Goal: Task Accomplishment & Management: Use online tool/utility

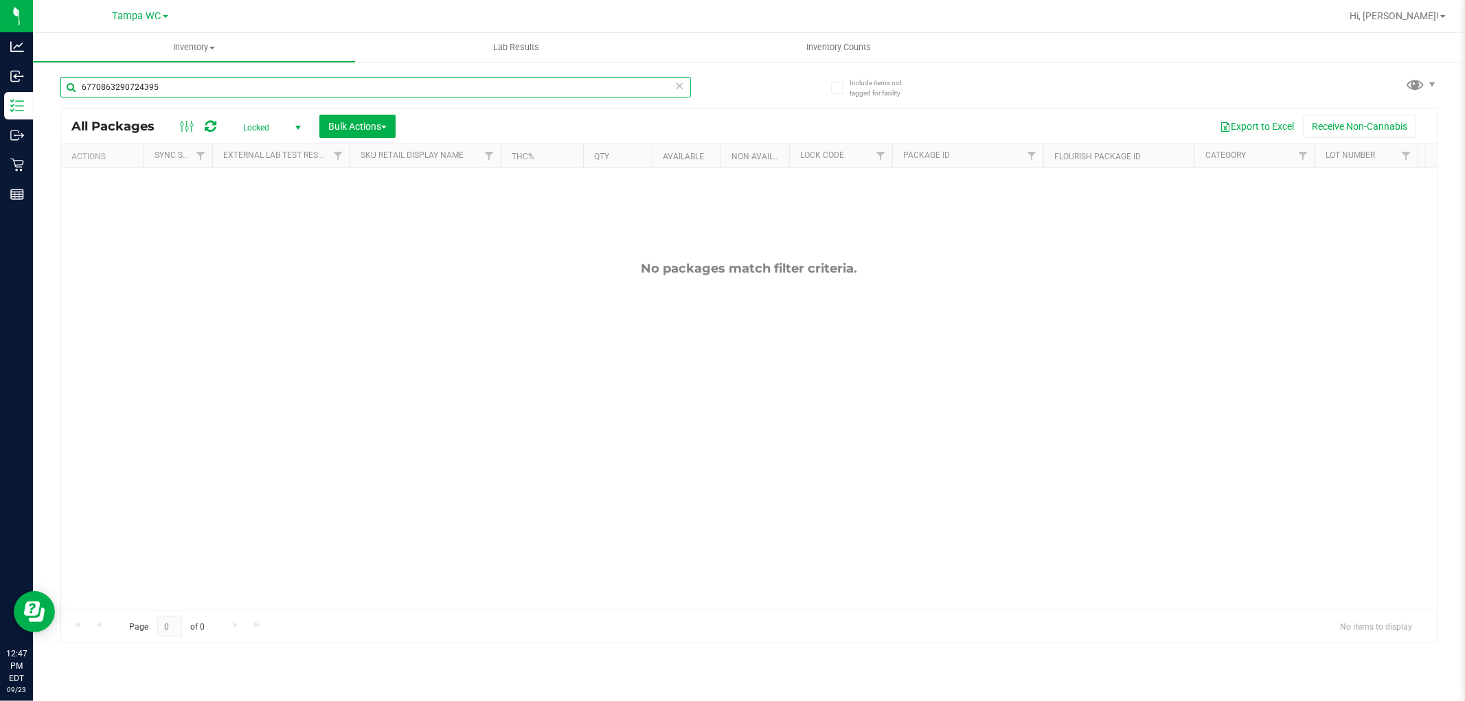
click at [251, 91] on input "6770863290724395" at bounding box center [375, 87] width 631 height 21
click at [250, 93] on input "6770863290724395" at bounding box center [375, 87] width 631 height 21
type input "9513482209776996"
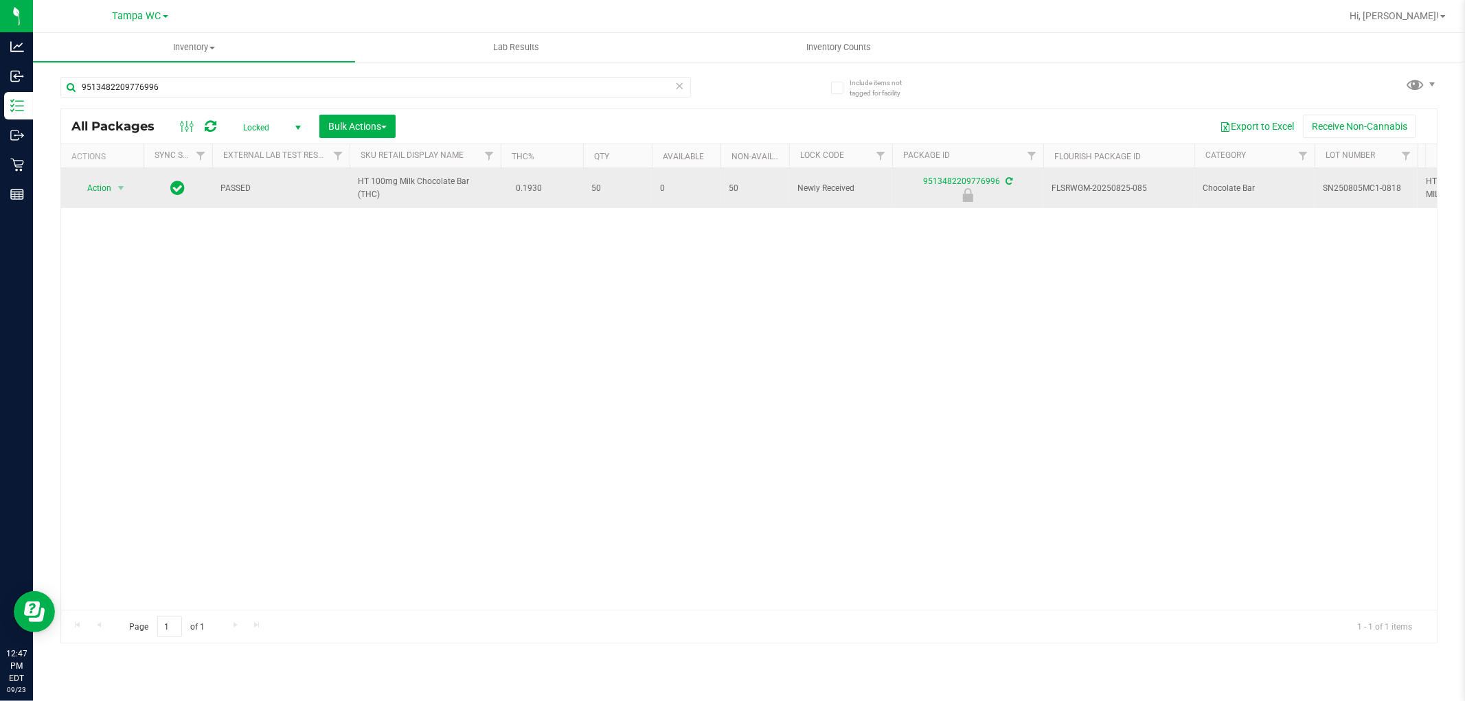
click at [91, 193] on span "Action" at bounding box center [93, 188] width 37 height 19
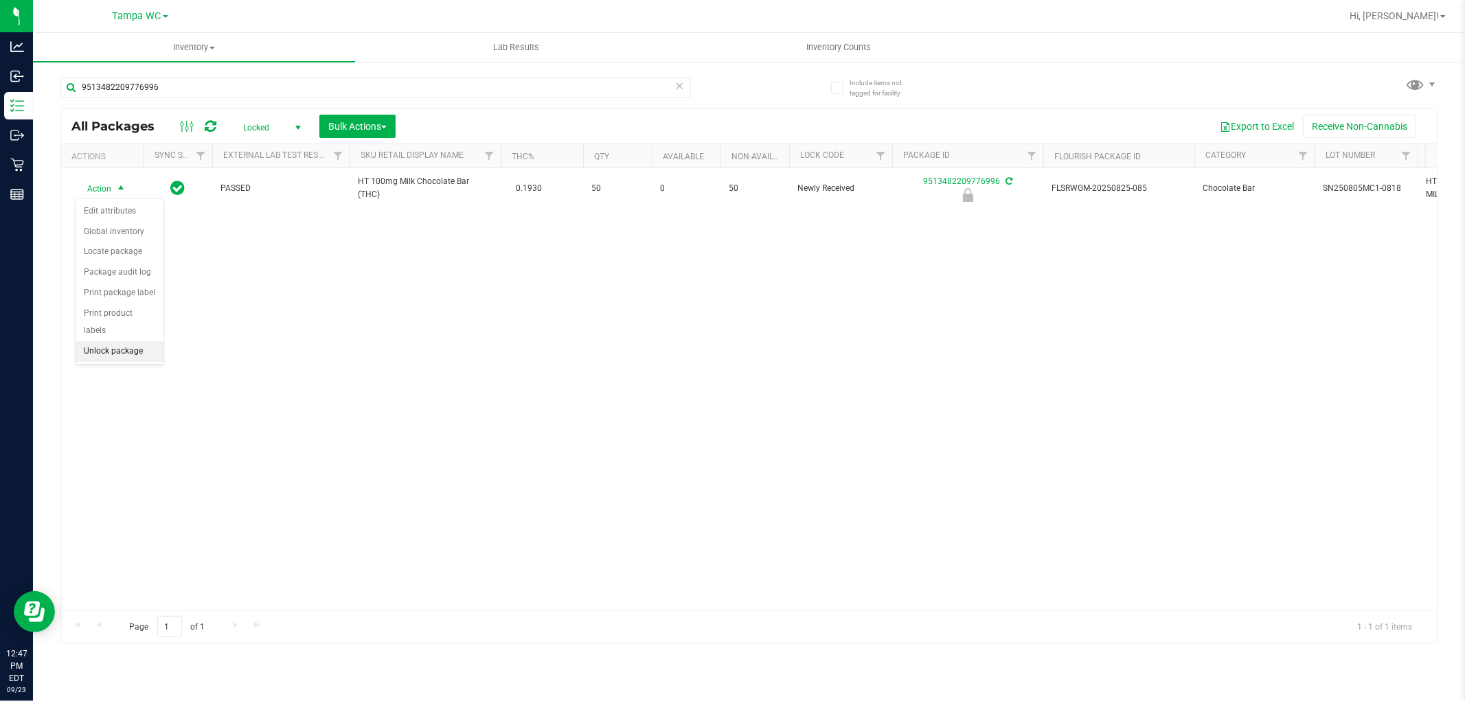
click at [126, 349] on li "Unlock package" at bounding box center [120, 351] width 88 height 21
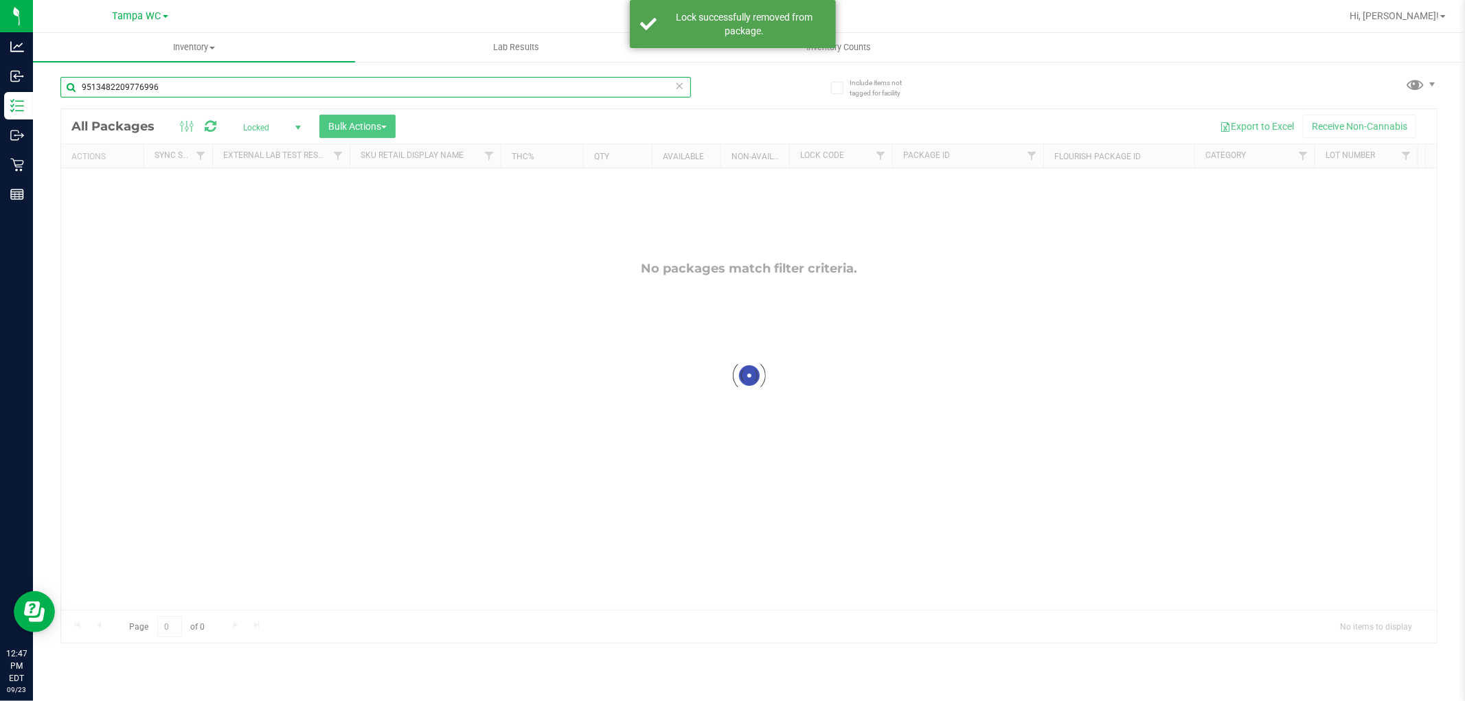
click at [547, 87] on input "9513482209776996" at bounding box center [375, 87] width 631 height 21
click at [689, 86] on input "9513482209776996" at bounding box center [375, 87] width 631 height 21
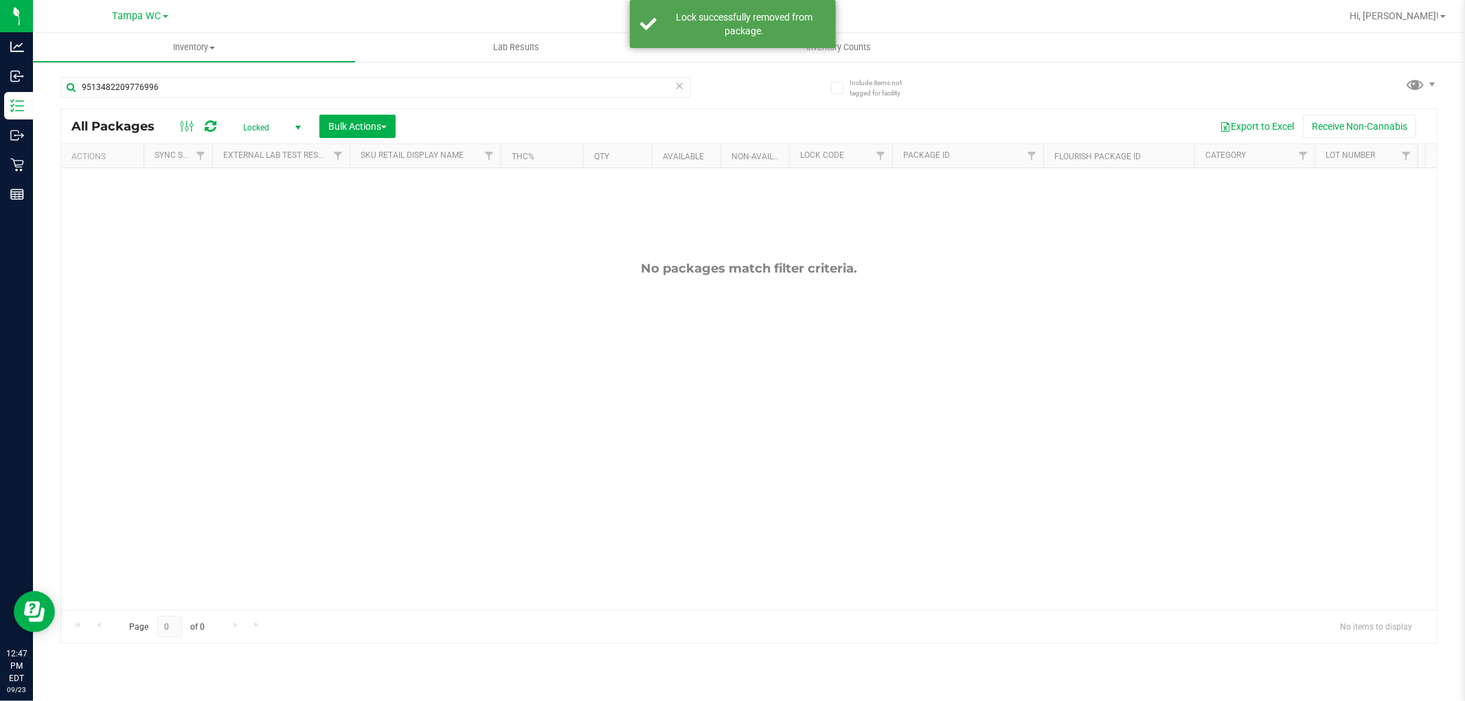
click at [678, 88] on icon at bounding box center [680, 85] width 10 height 16
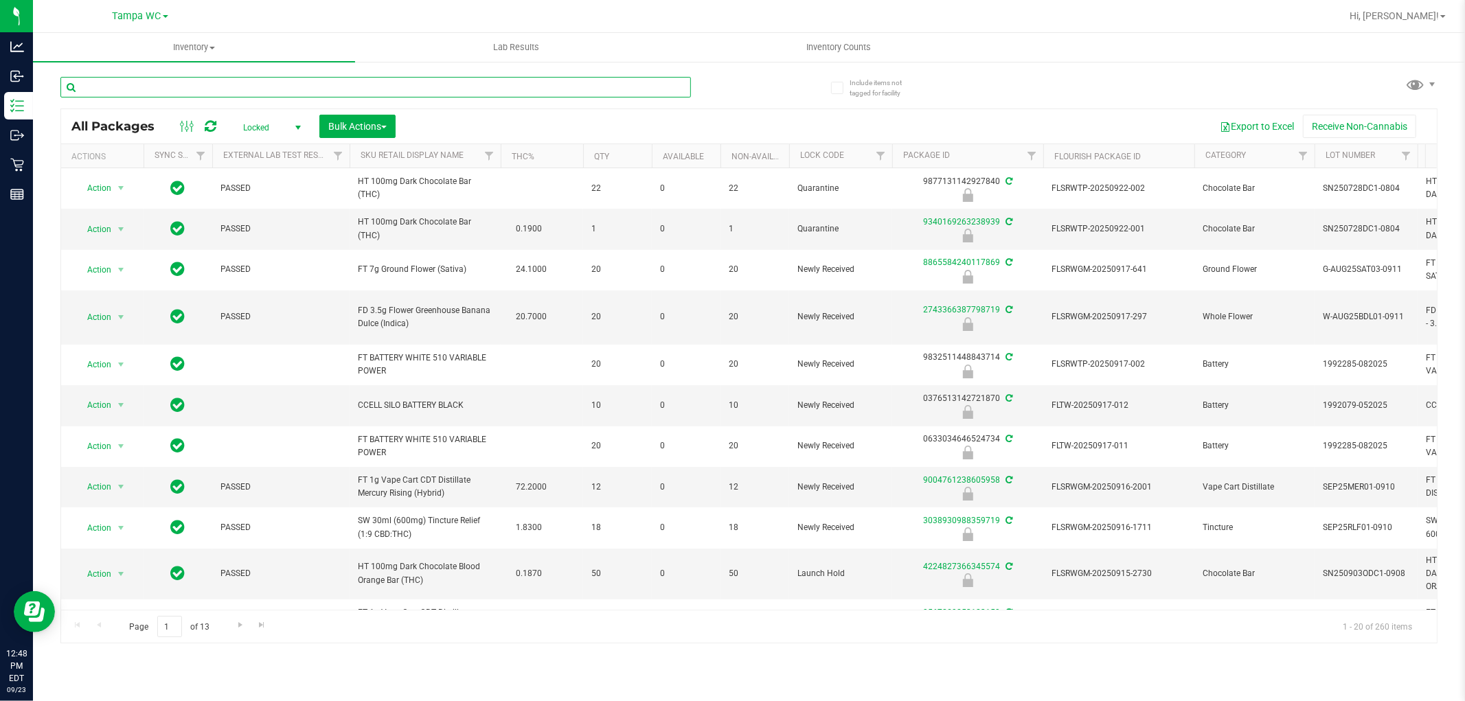
click at [242, 85] on input "text" at bounding box center [375, 87] width 631 height 21
type input "8286446924612435"
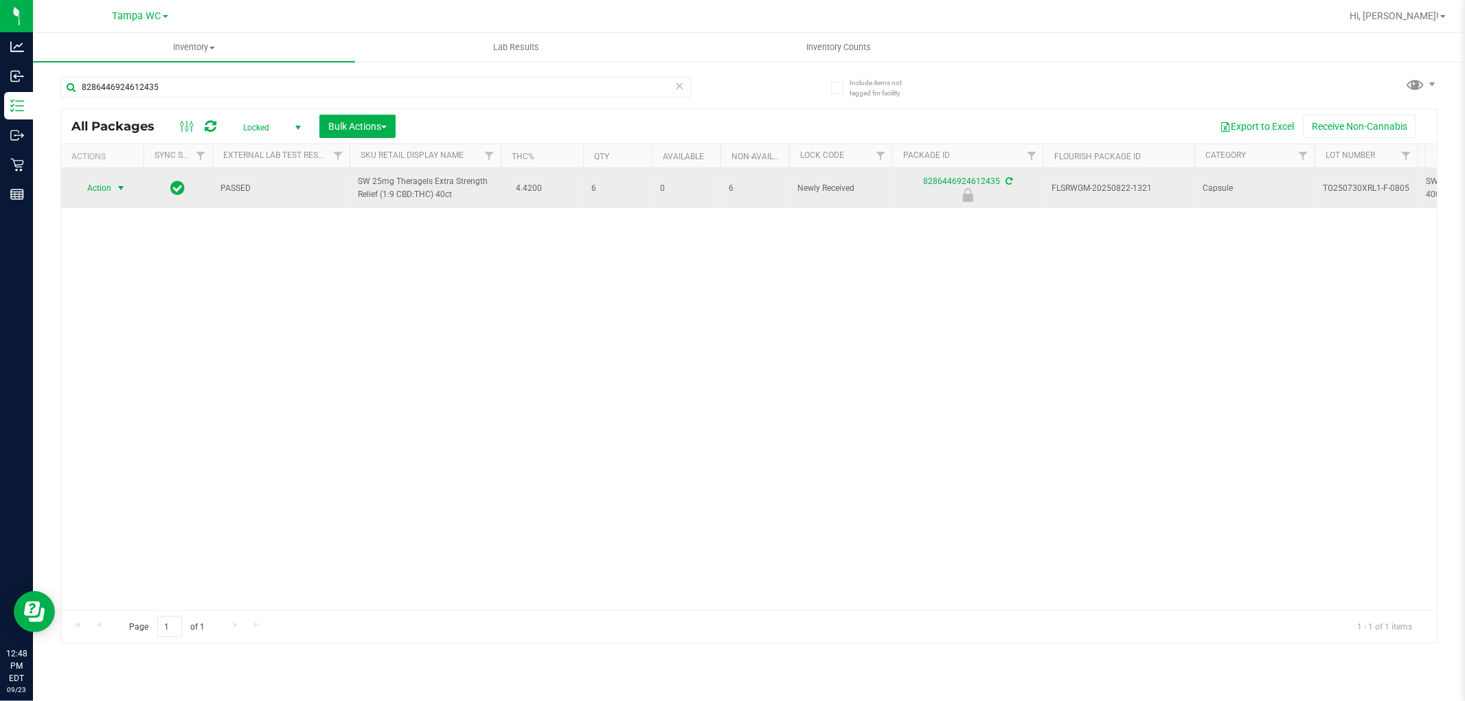
click at [117, 188] on span "select" at bounding box center [120, 188] width 11 height 11
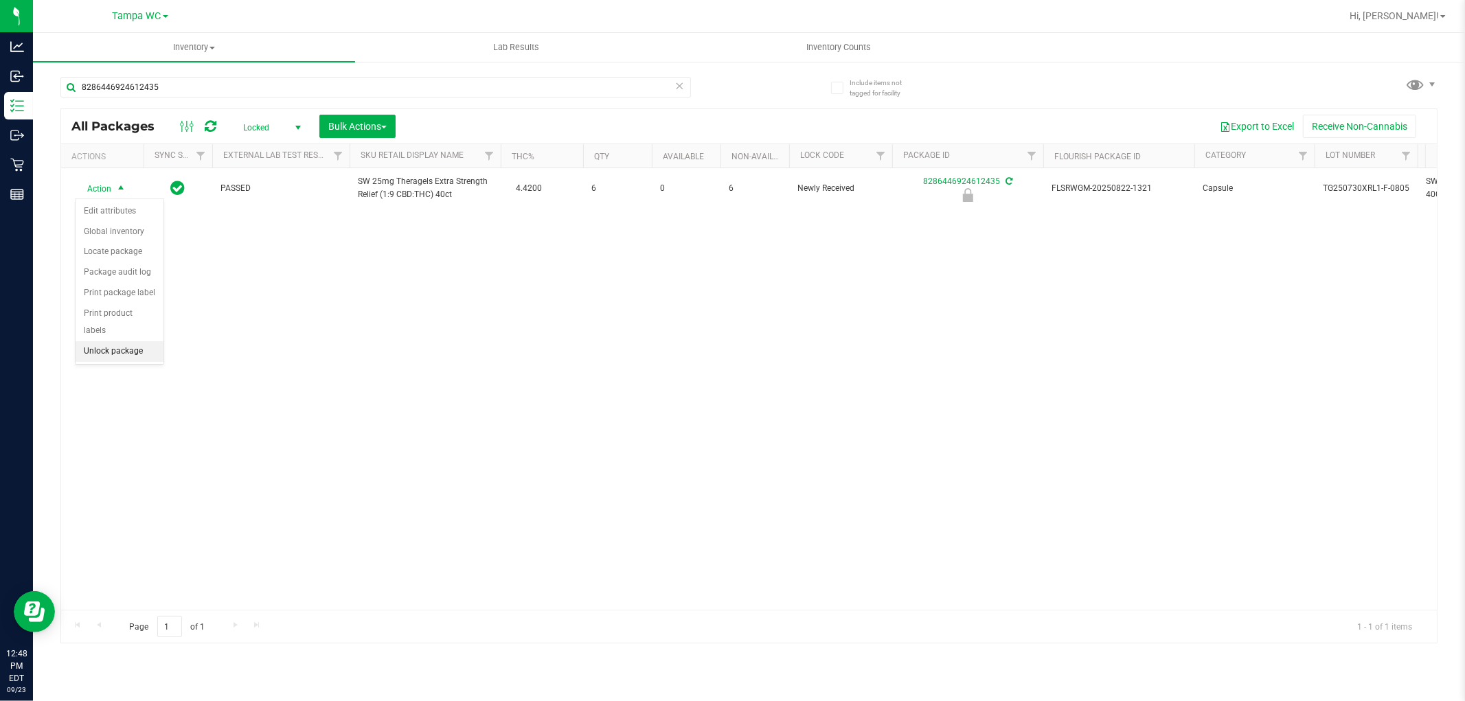
click at [132, 357] on li "Unlock package" at bounding box center [120, 351] width 88 height 21
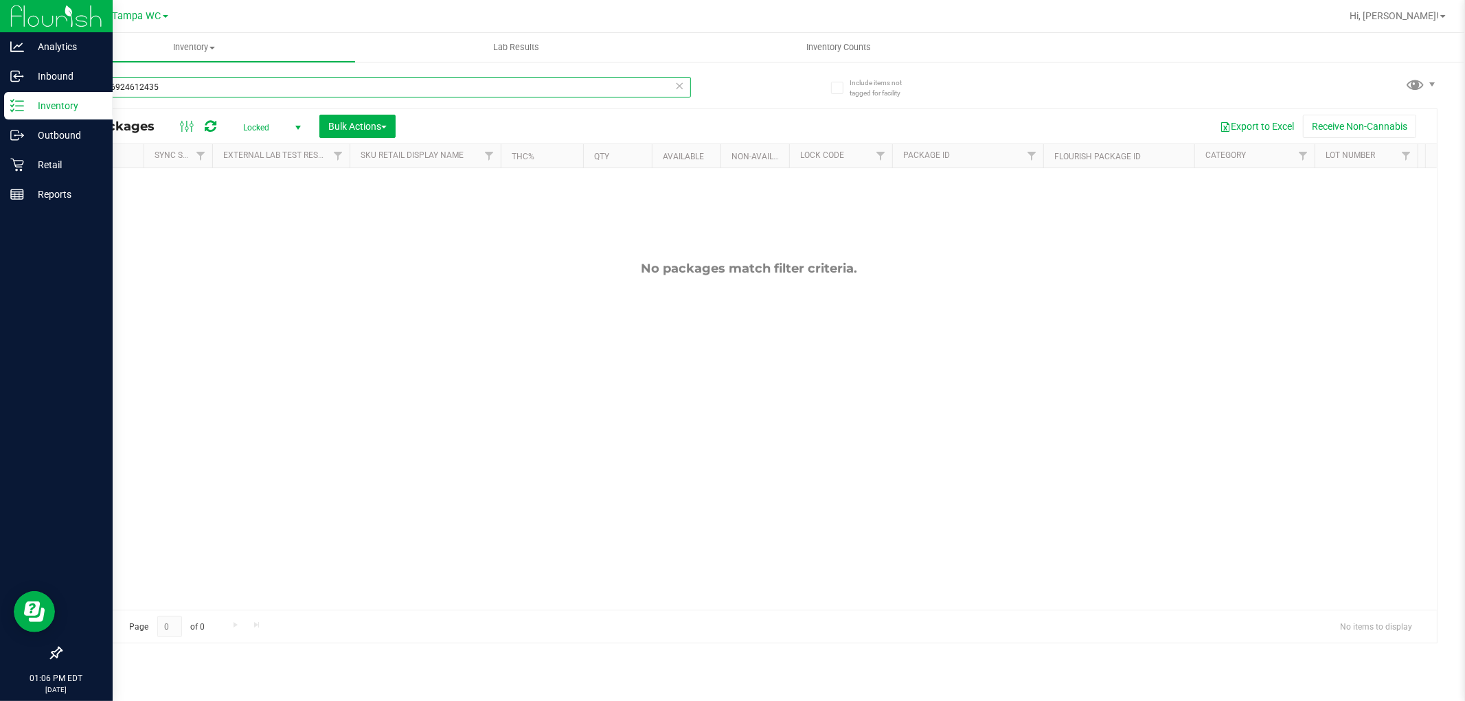
drag, startPoint x: 174, startPoint y: 80, endPoint x: 0, endPoint y: 113, distance: 177.0
click at [0, 113] on div "Analytics Inbound Inventory Outbound Retail Reports 01:06 PM EDT [DATE] 09/23 T…" at bounding box center [732, 350] width 1465 height 701
type input "3400618024494114"
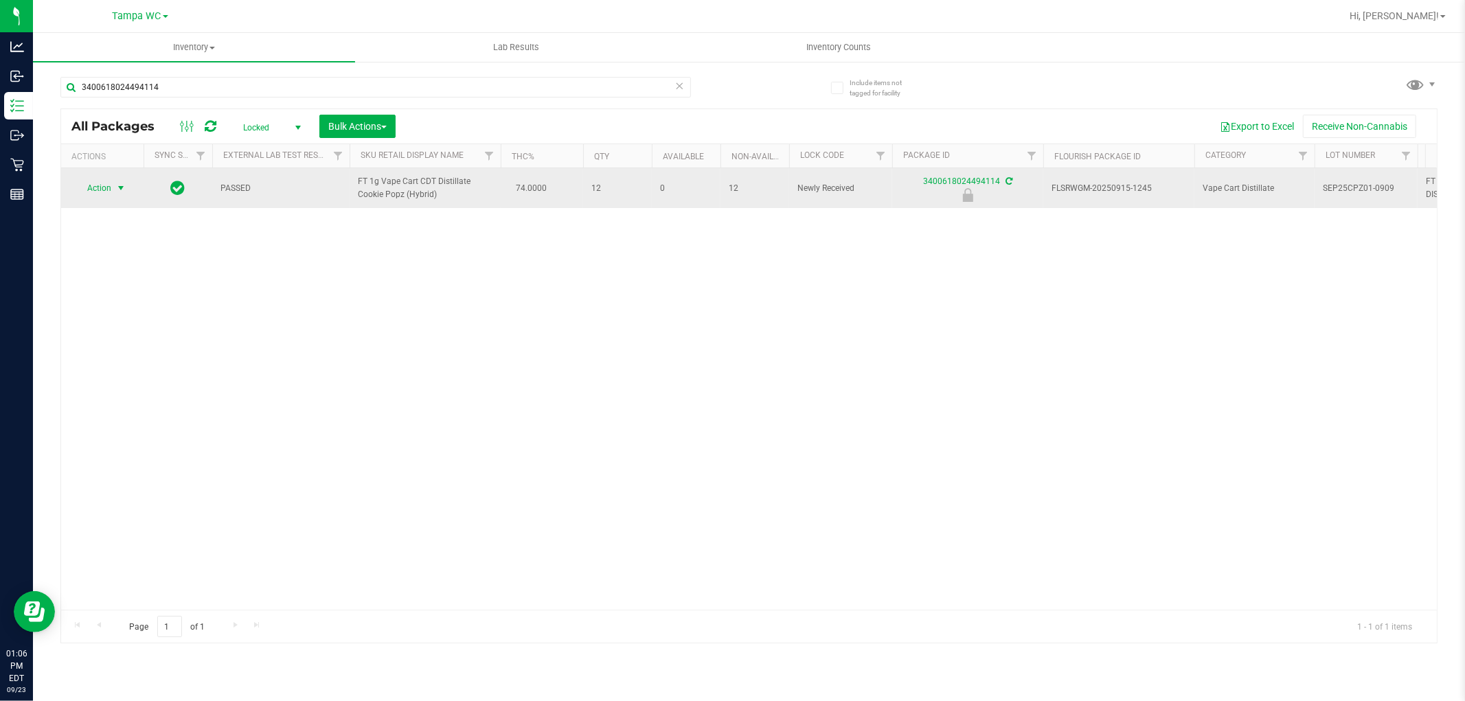
click at [113, 188] on span "select" at bounding box center [121, 188] width 17 height 19
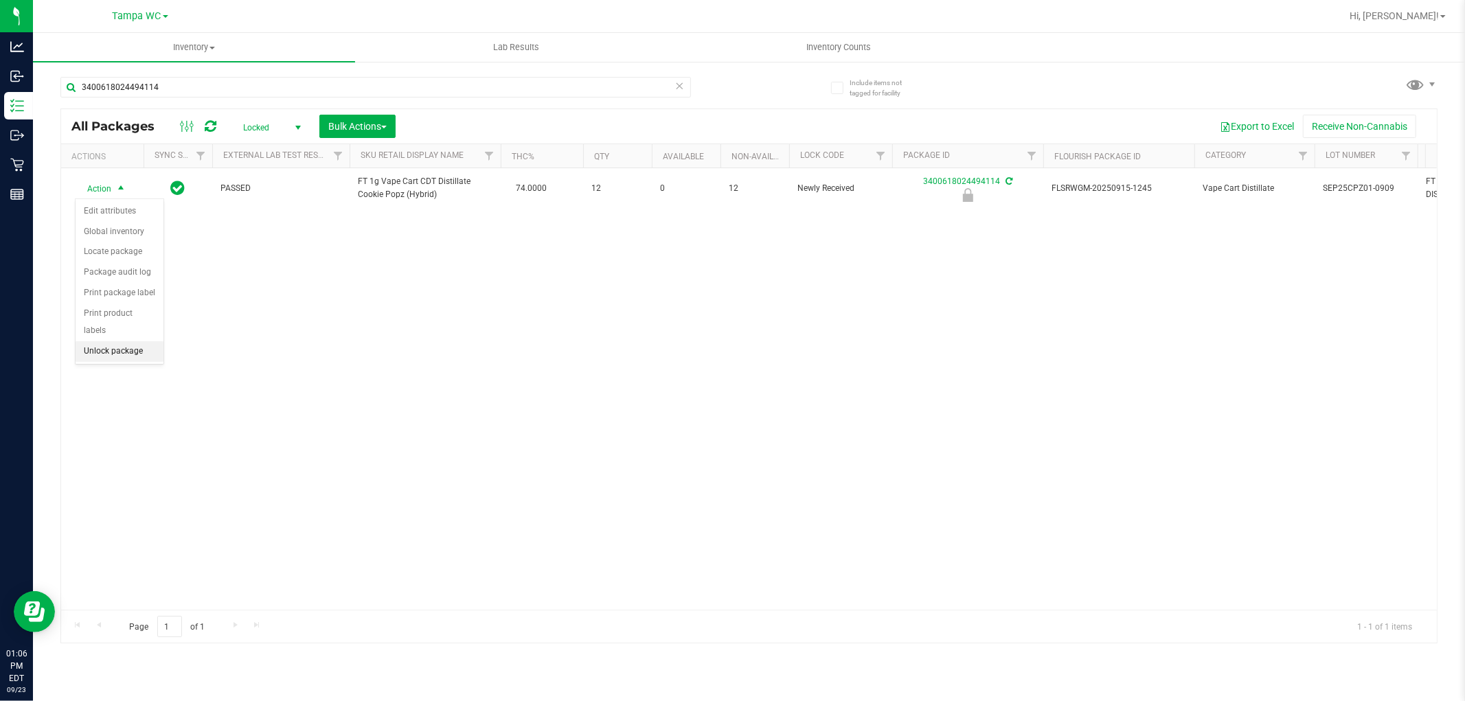
click at [115, 352] on li "Unlock package" at bounding box center [120, 351] width 88 height 21
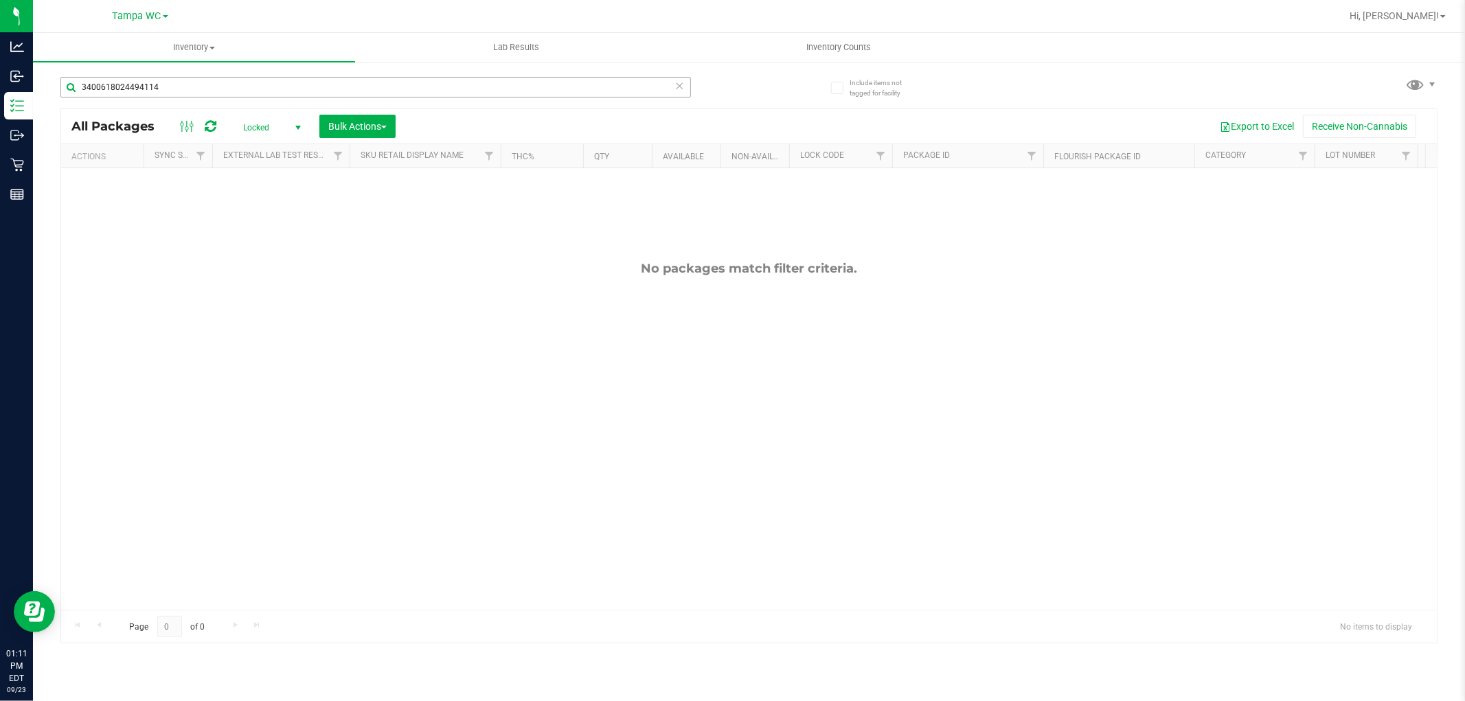
click at [205, 96] on div "3400618024494114" at bounding box center [375, 93] width 631 height 32
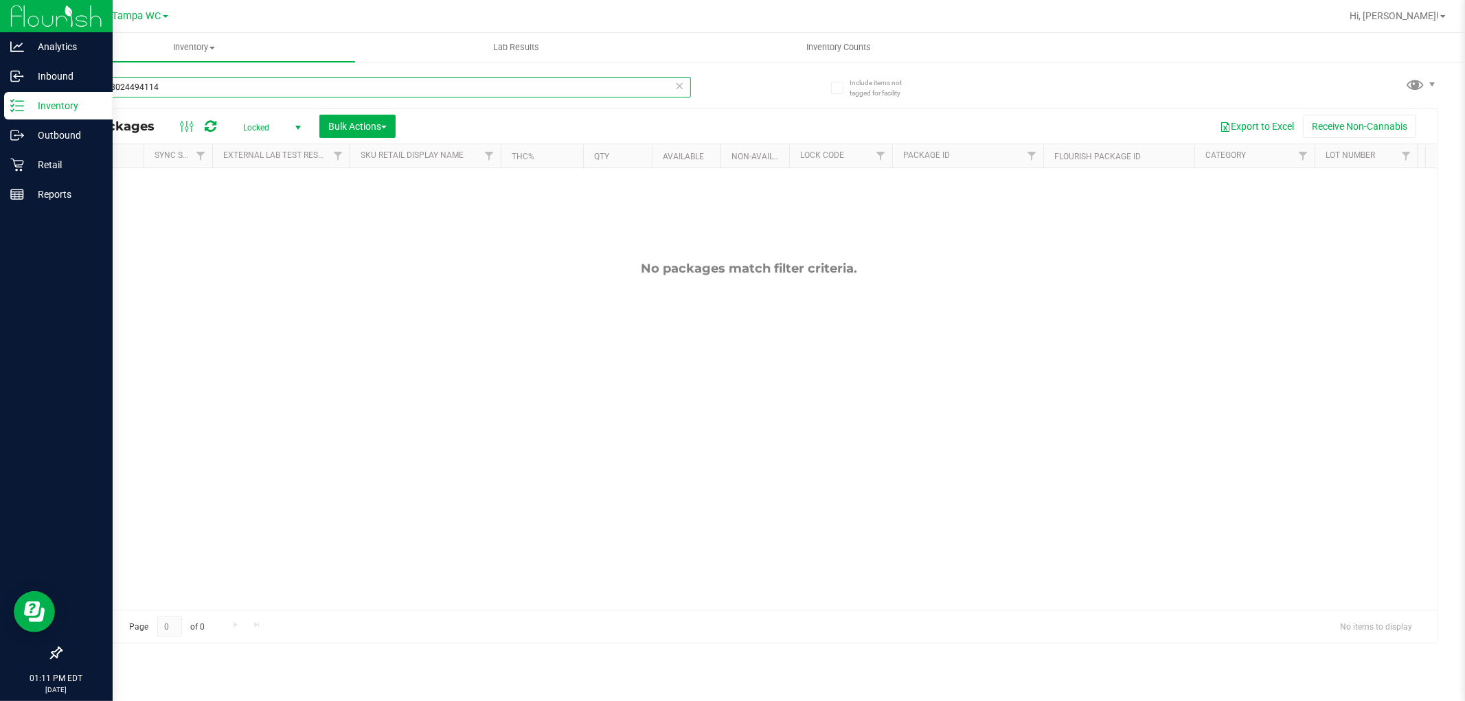
drag, startPoint x: 203, startPoint y: 84, endPoint x: 0, endPoint y: 96, distance: 203.0
click at [0, 91] on div "Analytics Inbound Inventory Outbound Retail Reports 01:11 PM EDT [DATE] 09/23 T…" at bounding box center [732, 350] width 1465 height 701
type input "8286446924612435"
